Goal: Transaction & Acquisition: Purchase product/service

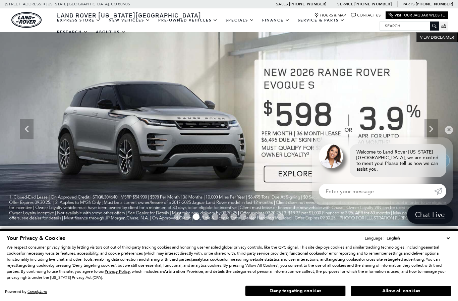
click at [416, 288] on button "Allow all cookies" at bounding box center [401, 290] width 101 height 10
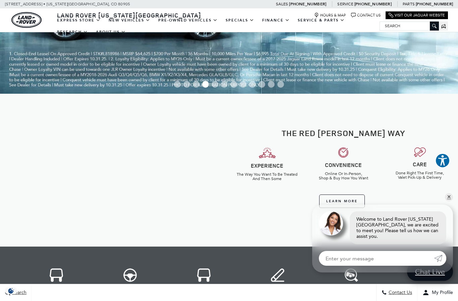
scroll to position [139, 0]
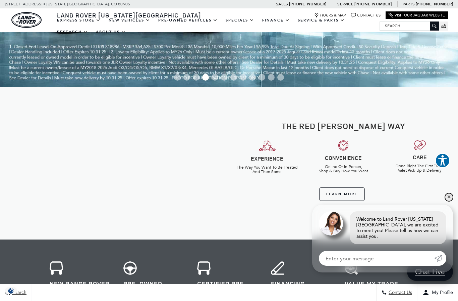
click at [448, 201] on link "✕" at bounding box center [449, 197] width 8 height 8
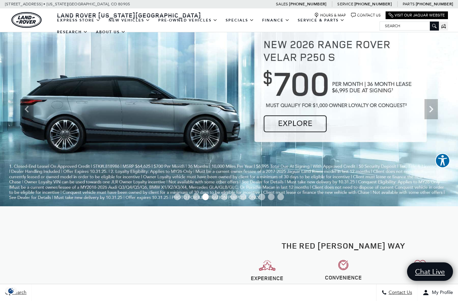
scroll to position [0, 0]
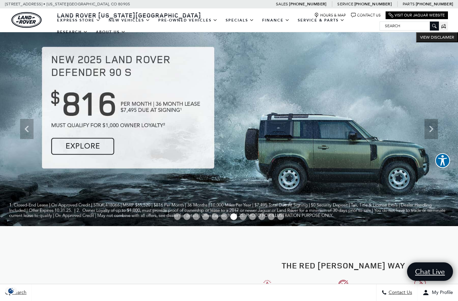
click at [0, 0] on link "Defender 110" at bounding box center [0, 0] width 0 height 0
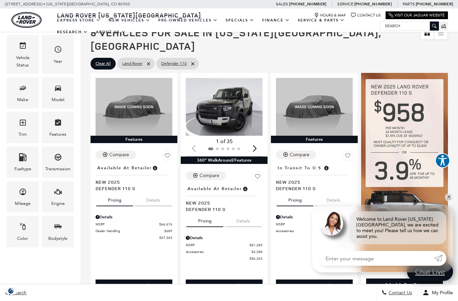
scroll to position [87, 0]
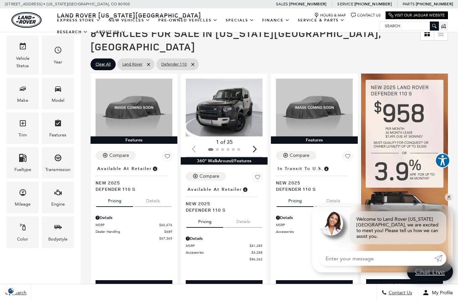
click at [234, 95] on img "1 / 2" at bounding box center [224, 107] width 77 height 58
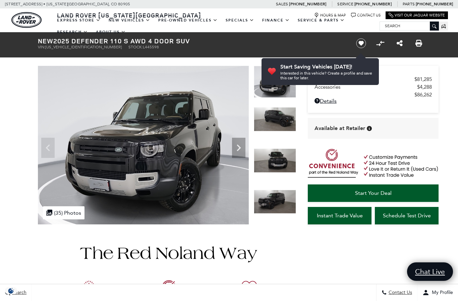
click at [239, 146] on icon "Next" at bounding box center [239, 147] width 4 height 7
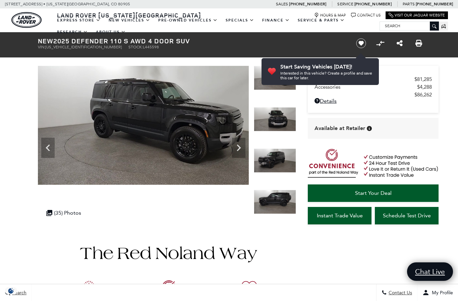
click at [238, 146] on icon "Next" at bounding box center [238, 147] width 13 height 13
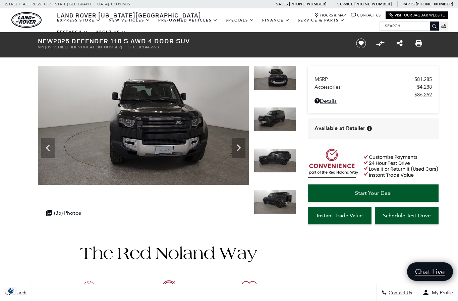
click at [239, 145] on icon "Next" at bounding box center [238, 147] width 13 height 13
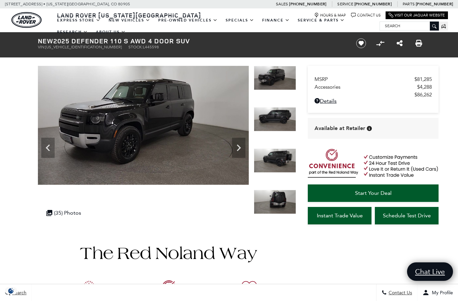
click at [239, 147] on icon "Next" at bounding box center [239, 147] width 4 height 7
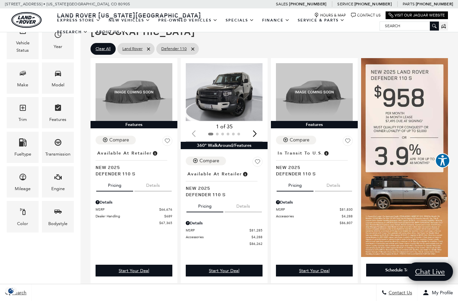
scroll to position [104, 0]
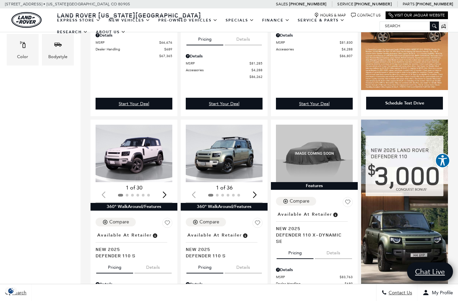
click at [231, 143] on img "1 / 2" at bounding box center [224, 153] width 77 height 58
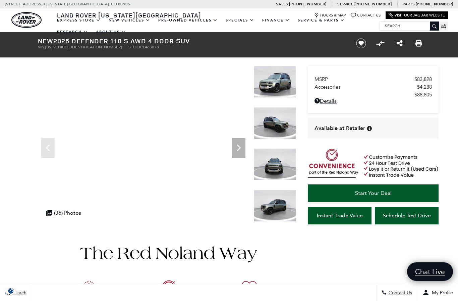
click at [240, 147] on icon "Next" at bounding box center [239, 147] width 4 height 7
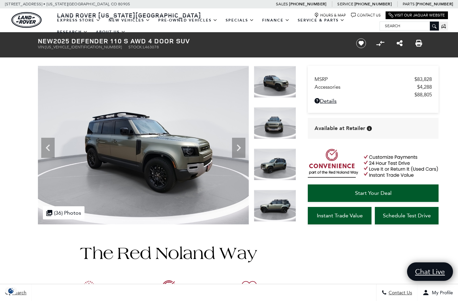
click at [239, 147] on icon "Next" at bounding box center [239, 147] width 4 height 7
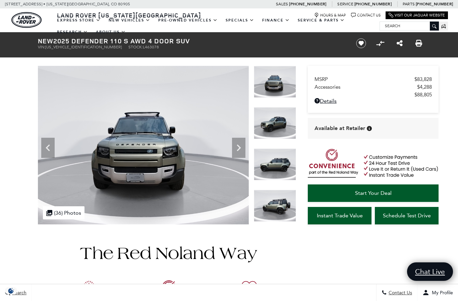
click at [240, 146] on icon "Next" at bounding box center [238, 147] width 13 height 13
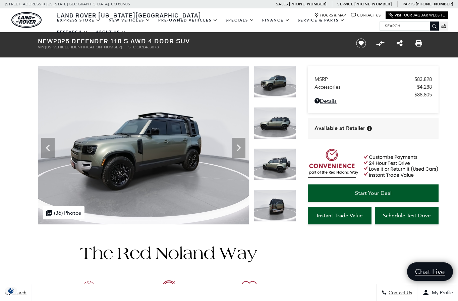
click at [237, 148] on icon "Next" at bounding box center [238, 147] width 13 height 13
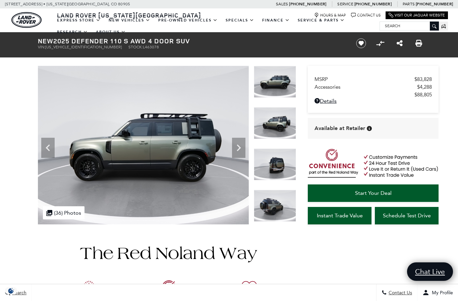
click at [240, 145] on icon "Next" at bounding box center [238, 147] width 13 height 13
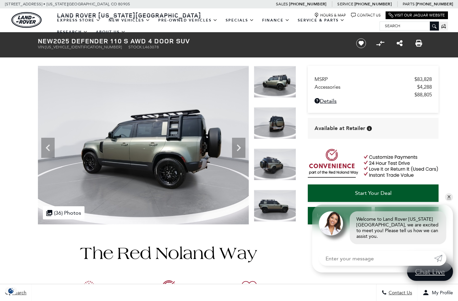
click at [240, 145] on icon "Next" at bounding box center [238, 147] width 13 height 13
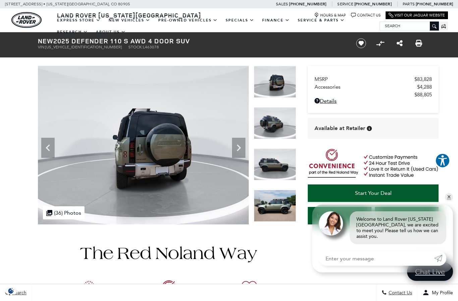
click at [236, 145] on icon "Next" at bounding box center [238, 147] width 13 height 13
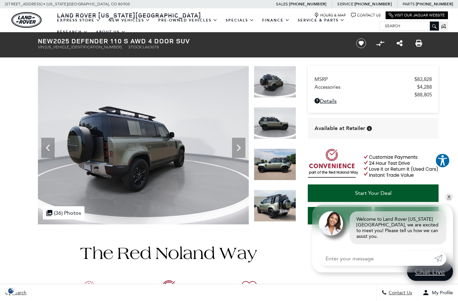
click at [236, 146] on icon "Next" at bounding box center [238, 147] width 13 height 13
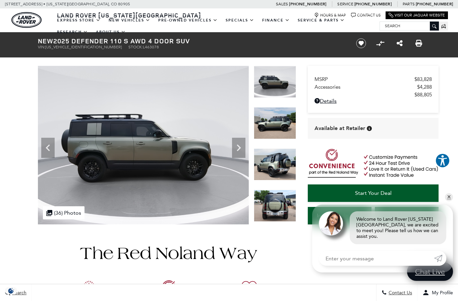
click at [239, 144] on icon "Next" at bounding box center [238, 147] width 13 height 13
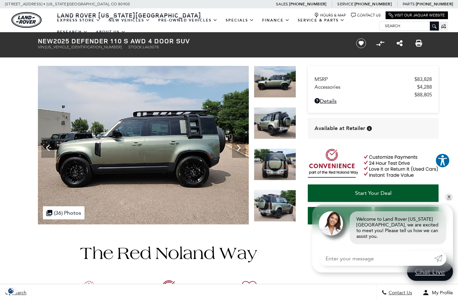
click at [238, 148] on icon "Next" at bounding box center [238, 147] width 13 height 13
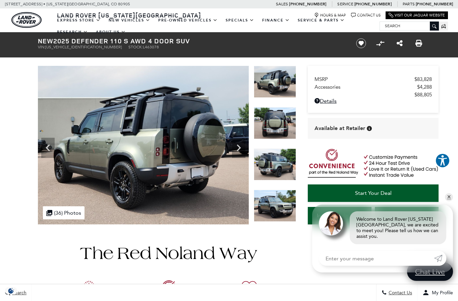
click at [240, 145] on icon "Next" at bounding box center [238, 147] width 13 height 13
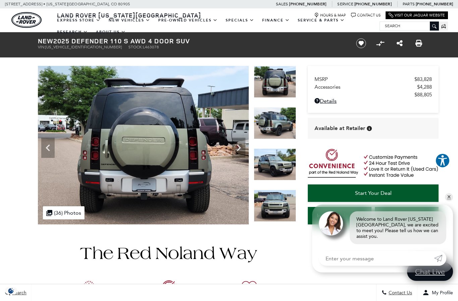
click at [238, 147] on icon "Next" at bounding box center [238, 147] width 13 height 13
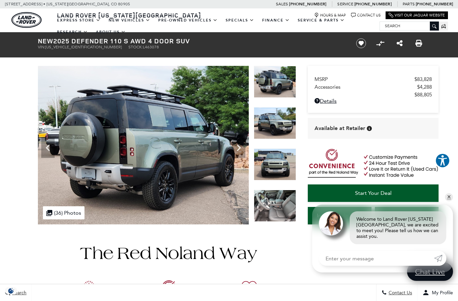
click at [241, 145] on icon "Next" at bounding box center [238, 147] width 13 height 13
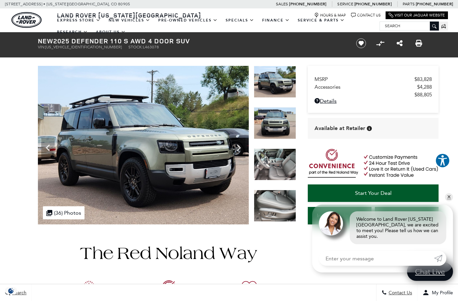
click at [237, 146] on icon "Next" at bounding box center [238, 147] width 13 height 13
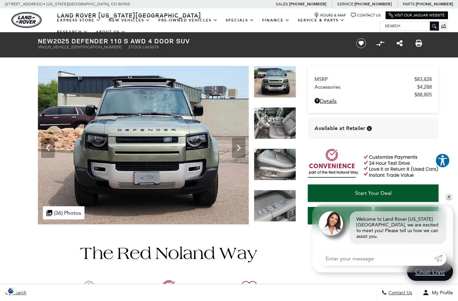
click at [239, 146] on icon "Next" at bounding box center [239, 147] width 4 height 7
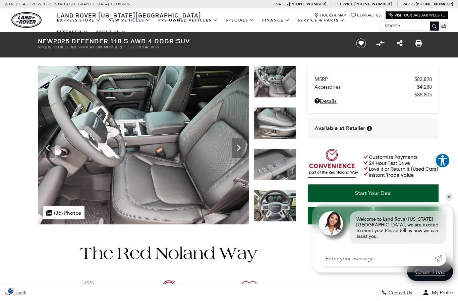
click at [239, 145] on icon "Next" at bounding box center [238, 147] width 13 height 13
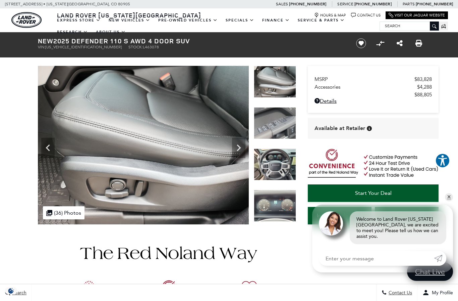
click at [238, 148] on icon "Next" at bounding box center [238, 147] width 13 height 13
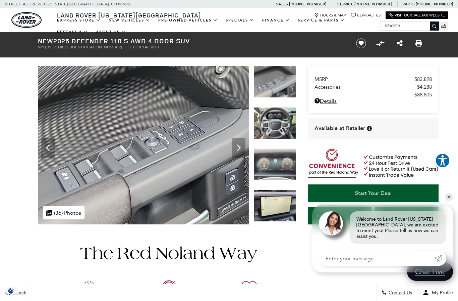
click at [235, 146] on icon "Next" at bounding box center [238, 147] width 13 height 13
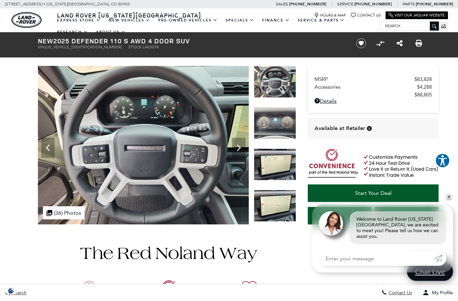
click at [238, 146] on icon "Next" at bounding box center [238, 147] width 13 height 13
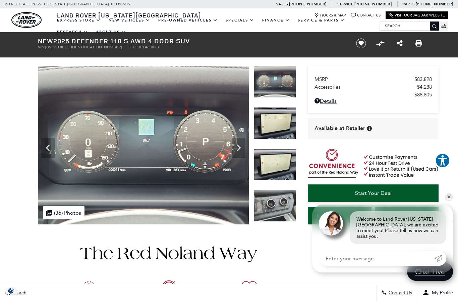
click at [239, 148] on icon "Next" at bounding box center [238, 147] width 13 height 13
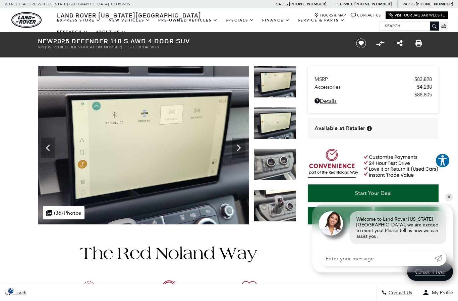
click at [240, 144] on icon "Next" at bounding box center [238, 147] width 13 height 13
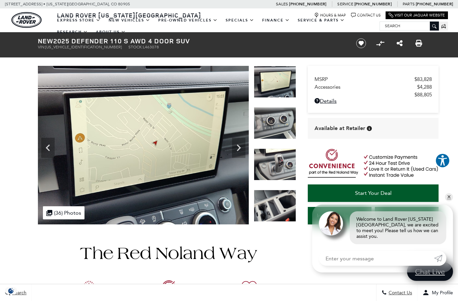
click at [236, 148] on icon "Next" at bounding box center [238, 147] width 13 height 13
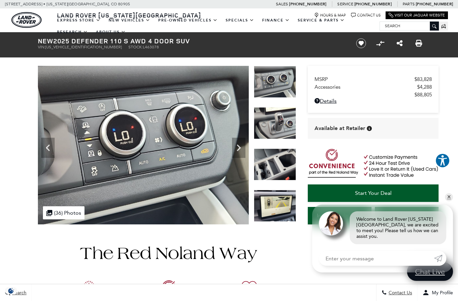
click at [242, 148] on icon "Next" at bounding box center [238, 147] width 13 height 13
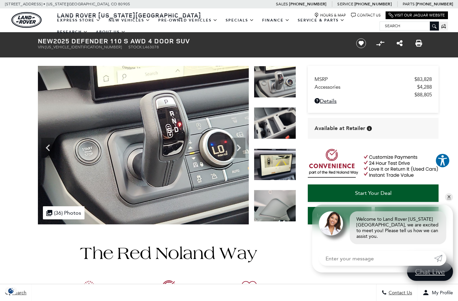
click at [238, 147] on icon "Next" at bounding box center [238, 147] width 13 height 13
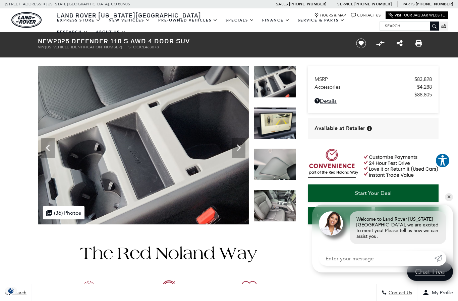
click at [237, 149] on icon "Next" at bounding box center [238, 147] width 13 height 13
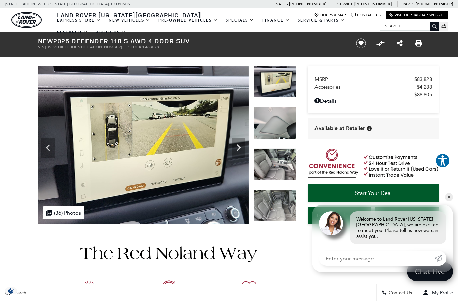
click at [242, 146] on icon "Next" at bounding box center [238, 147] width 13 height 13
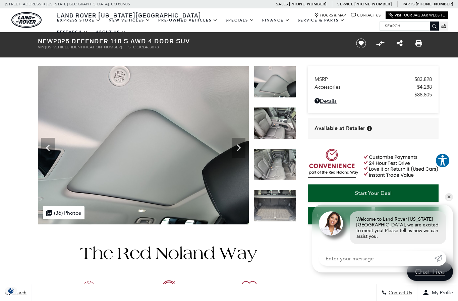
click at [236, 147] on icon "Next" at bounding box center [238, 147] width 13 height 13
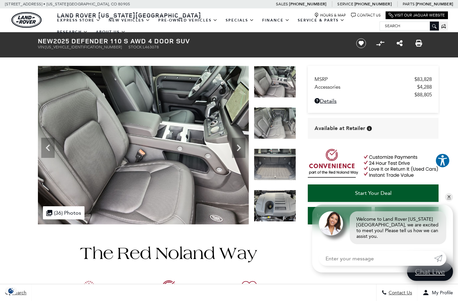
click at [240, 143] on icon "Next" at bounding box center [238, 147] width 13 height 13
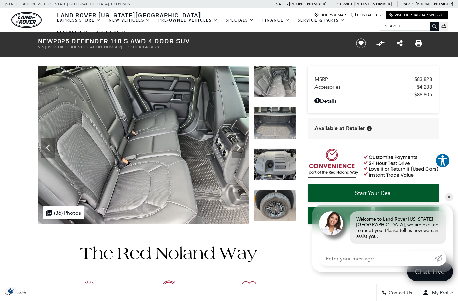
click at [239, 149] on icon "Next" at bounding box center [239, 147] width 4 height 7
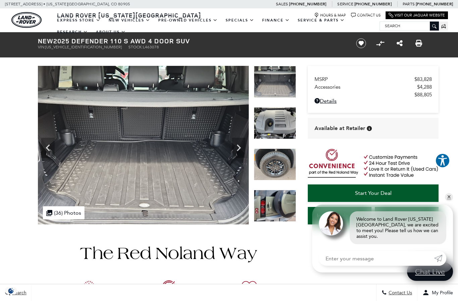
click at [240, 151] on icon "Next" at bounding box center [238, 147] width 13 height 13
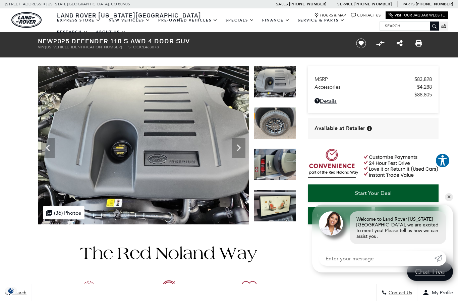
click at [238, 145] on icon "Next" at bounding box center [239, 147] width 4 height 7
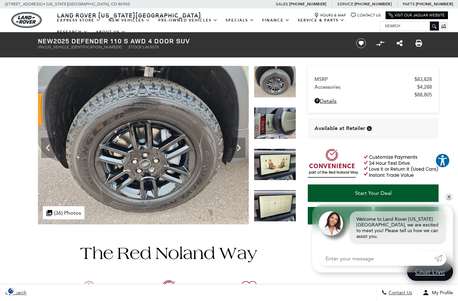
click at [240, 147] on icon "Next" at bounding box center [239, 147] width 4 height 7
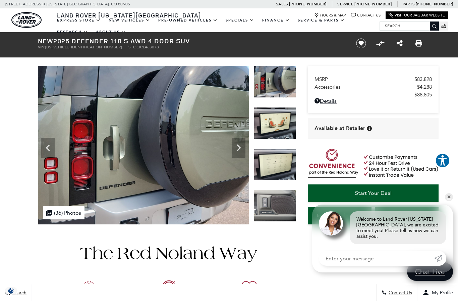
click at [238, 149] on icon "Next" at bounding box center [238, 147] width 13 height 13
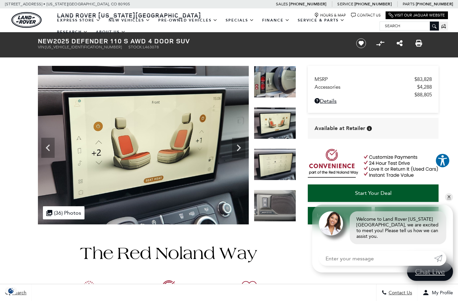
click at [240, 150] on icon "Next" at bounding box center [238, 147] width 13 height 13
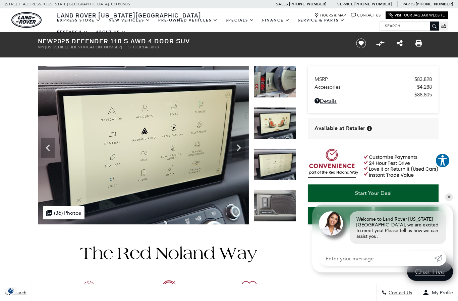
click at [241, 151] on icon "Next" at bounding box center [238, 147] width 13 height 13
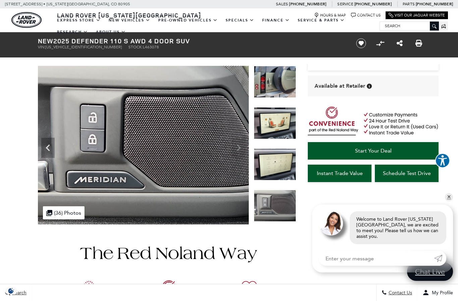
scroll to position [42, 0]
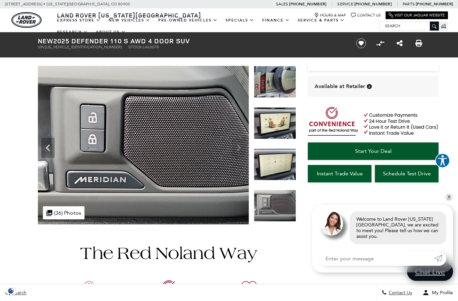
click at [395, 155] on link "Start Your Deal" at bounding box center [373, 150] width 131 height 17
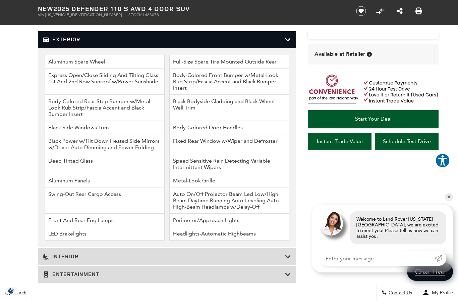
scroll to position [1018, 0]
